Goal: Information Seeking & Learning: Get advice/opinions

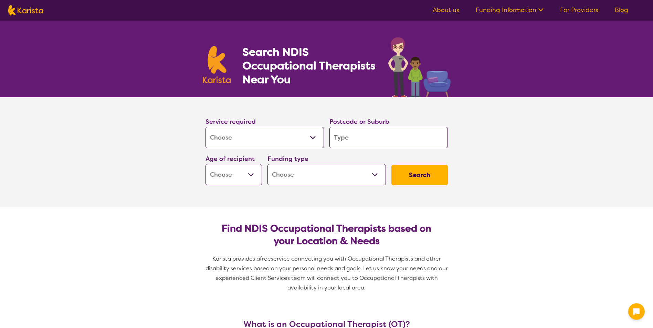
select select "[MEDICAL_DATA]"
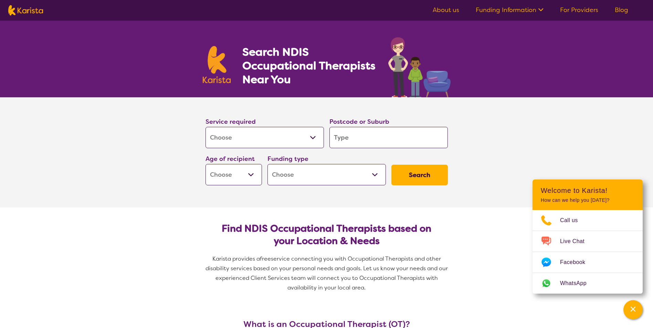
click at [373, 172] on select "Home Care Package (HCP) National Disability Insurance Scheme (NDIS) I don't know" at bounding box center [326, 174] width 118 height 21
select select "NDIS"
click at [267, 164] on select "Home Care Package (HCP) National Disability Insurance Scheme (NDIS) I don't know" at bounding box center [326, 174] width 118 height 21
select select "NDIS"
click at [252, 173] on select "Early Childhood - 0 to 9 Child - 10 to 11 Adolescent - 12 to 17 Adult - 18 to 6…" at bounding box center [234, 174] width 56 height 21
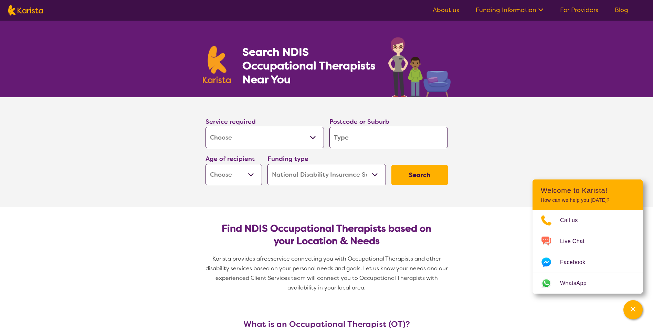
select select "AD"
click at [206, 164] on select "Early Childhood - 0 to 9 Child - 10 to 11 Adolescent - 12 to 17 Adult - 18 to 6…" at bounding box center [234, 174] width 56 height 21
select select "AD"
click at [343, 135] on input "search" at bounding box center [388, 137] width 118 height 21
type input "s"
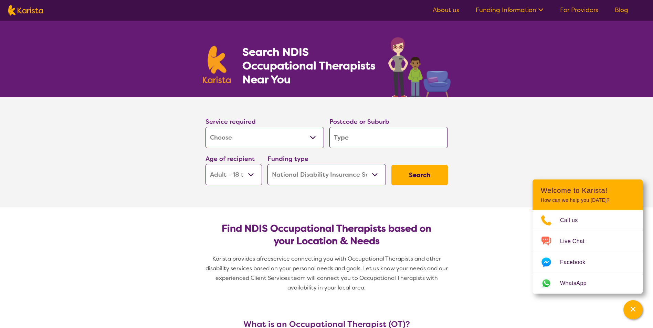
type input "s"
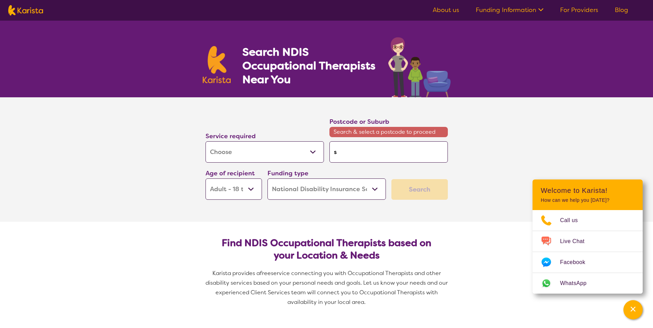
type input "sh"
type input "she"
type input "shep"
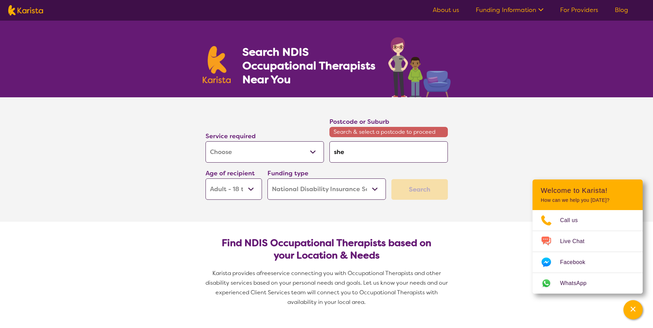
type input "shep"
type input "shepp"
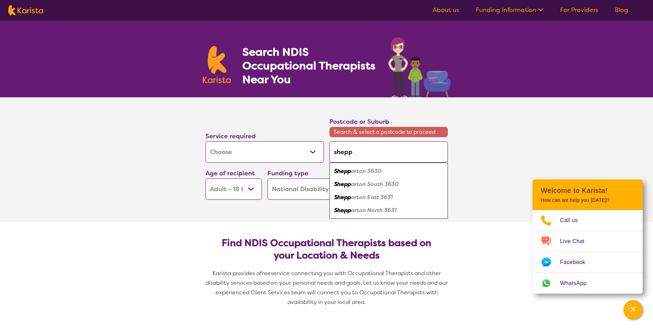
click at [348, 172] on em "Shepp" at bounding box center [342, 171] width 17 height 7
type input "3630"
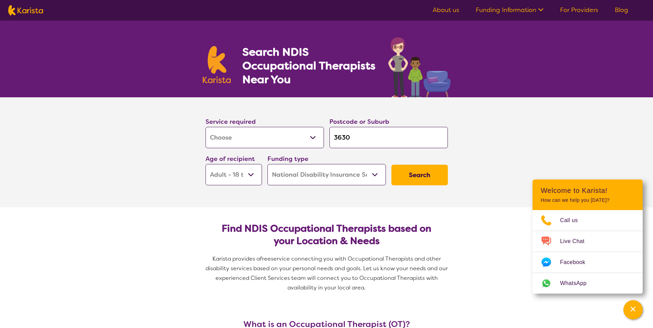
click at [416, 173] on button "Search" at bounding box center [419, 175] width 56 height 21
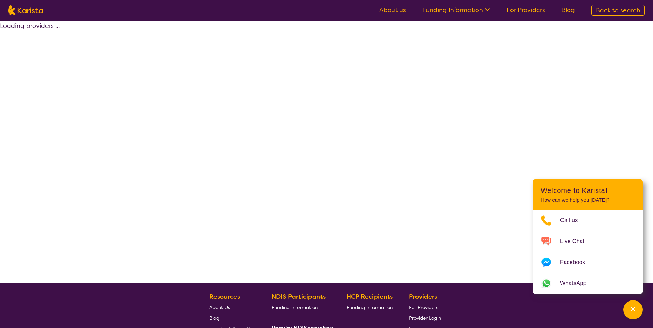
select select "by_score"
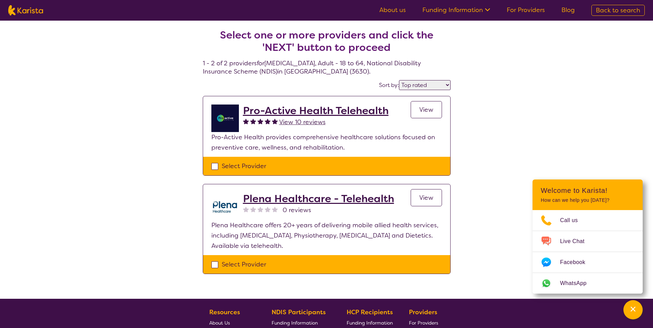
click at [537, 139] on div "Select one or more providers and click the 'NEXT' button to proceed 1 - 2 of 2 …" at bounding box center [326, 160] width 653 height 278
click at [271, 106] on h2 "Pro-Active Health Telehealth" at bounding box center [316, 111] width 146 height 12
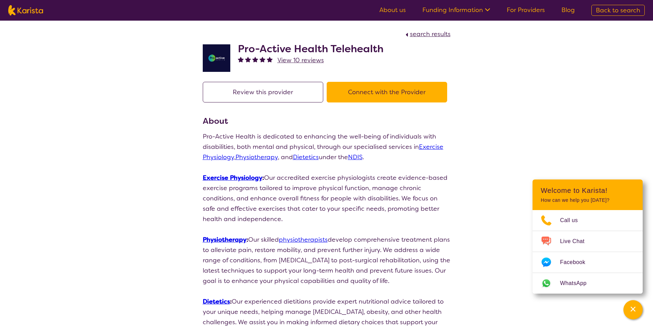
select select "by_score"
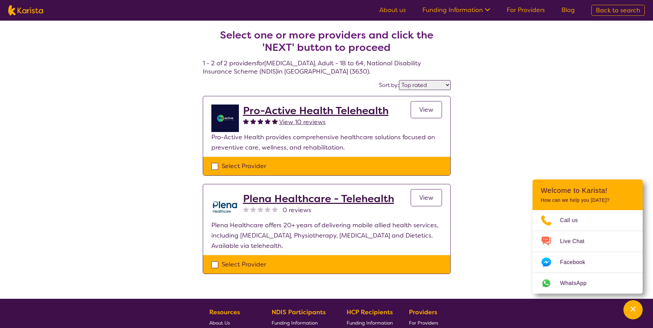
click at [256, 199] on h2 "Plena Healthcare - Telehealth" at bounding box center [318, 199] width 151 height 12
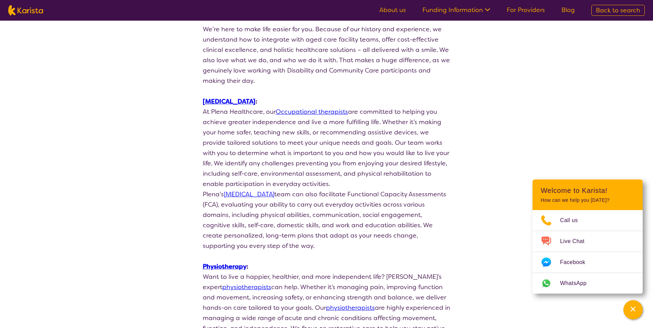
scroll to position [172, 0]
